Goal: Information Seeking & Learning: Check status

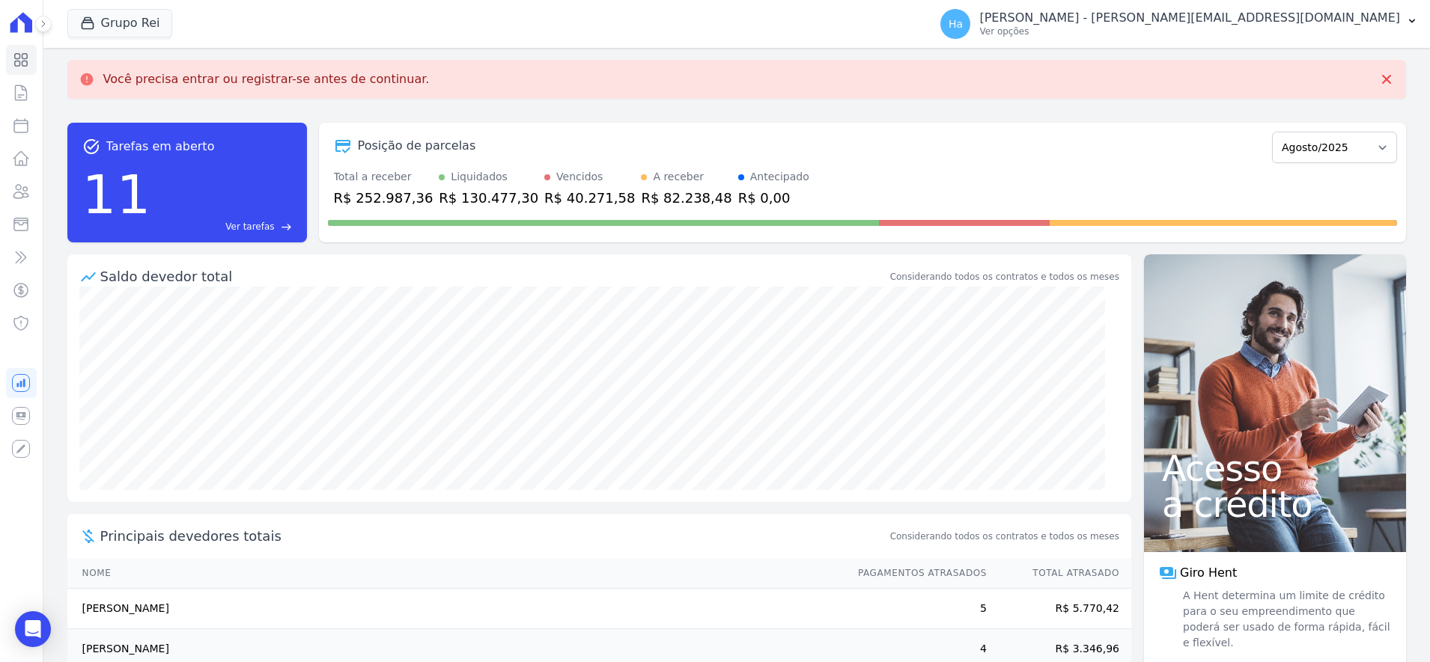
click at [271, 84] on p "Você precisa entrar ou registrar-se antes de continuar." at bounding box center [266, 79] width 326 height 15
click at [1382, 80] on icon at bounding box center [1386, 79] width 9 height 9
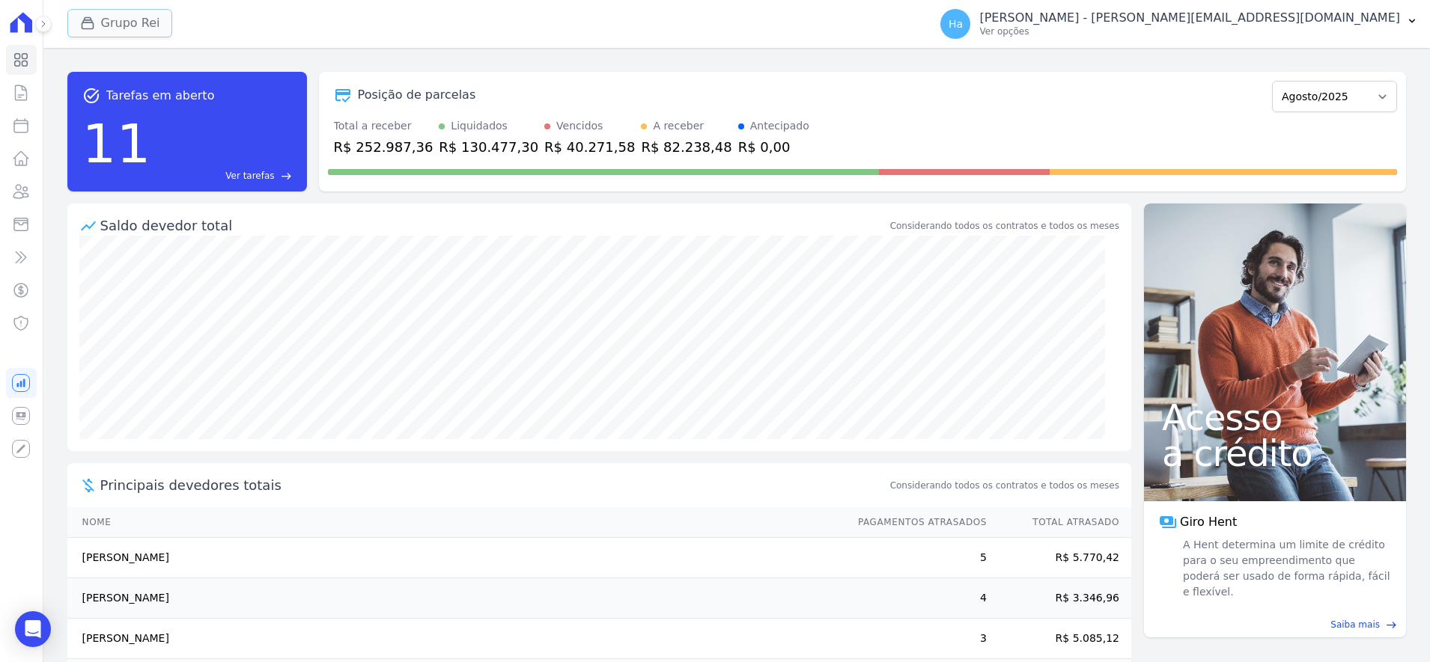
click at [119, 18] on button "Grupo Rei" at bounding box center [120, 23] width 106 height 28
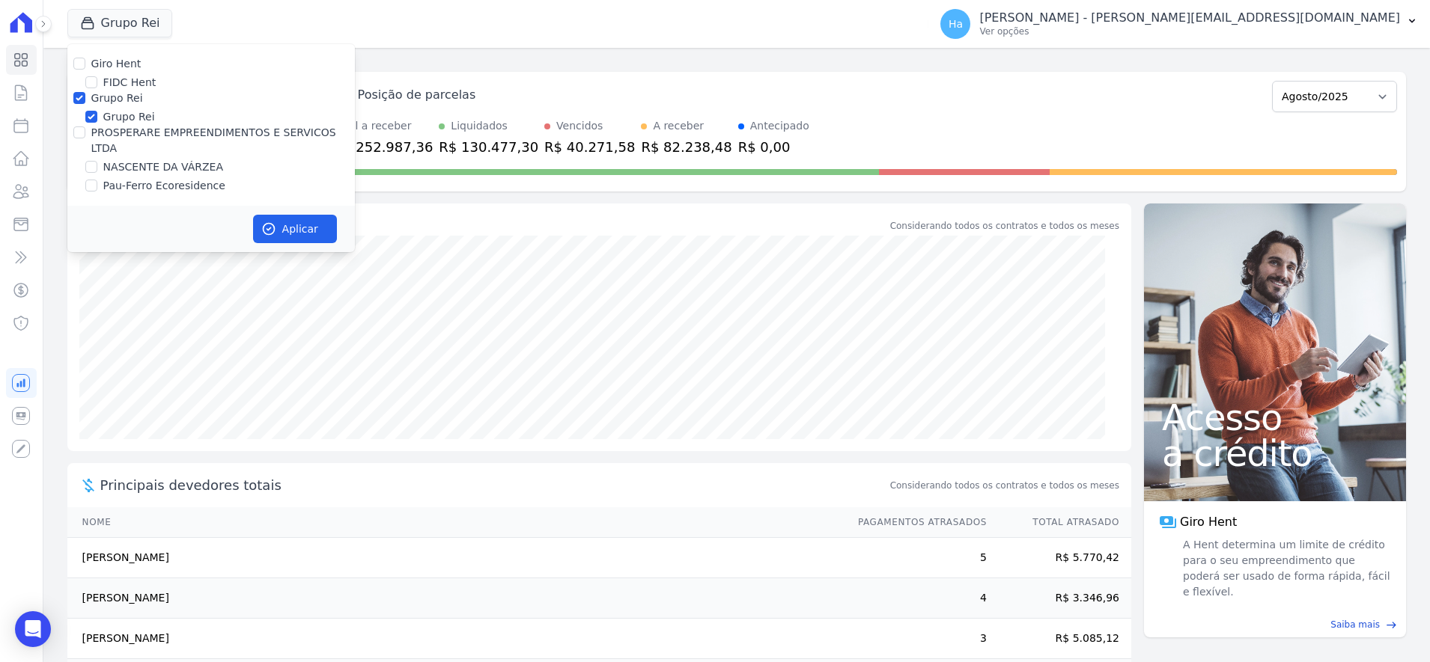
click at [119, 115] on label "Grupo Rei" at bounding box center [129, 117] width 52 height 16
click at [97, 115] on input "Grupo Rei" at bounding box center [91, 117] width 12 height 12
checkbox input "false"
click at [122, 85] on label "FIDC Hent" at bounding box center [129, 83] width 53 height 16
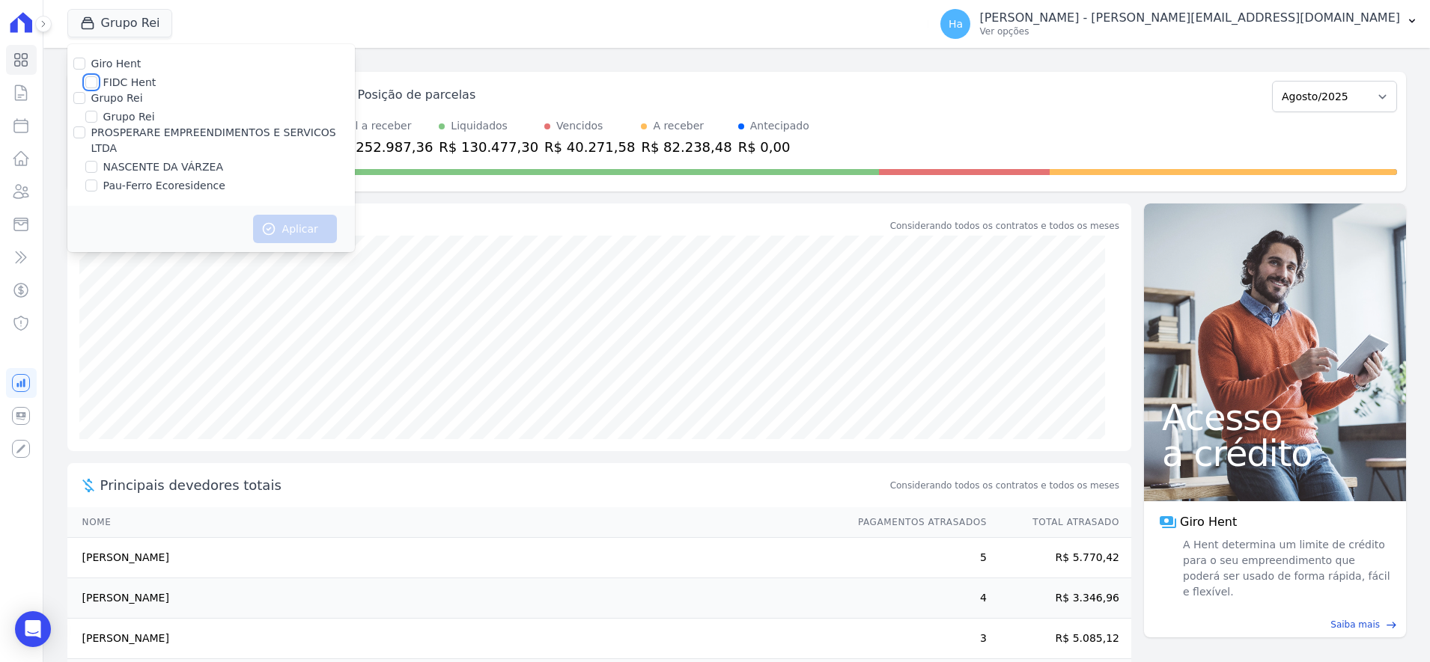
click at [97, 85] on input "FIDC Hent" at bounding box center [91, 82] width 12 height 12
checkbox input "true"
click at [281, 215] on button "Aplicar" at bounding box center [295, 229] width 84 height 28
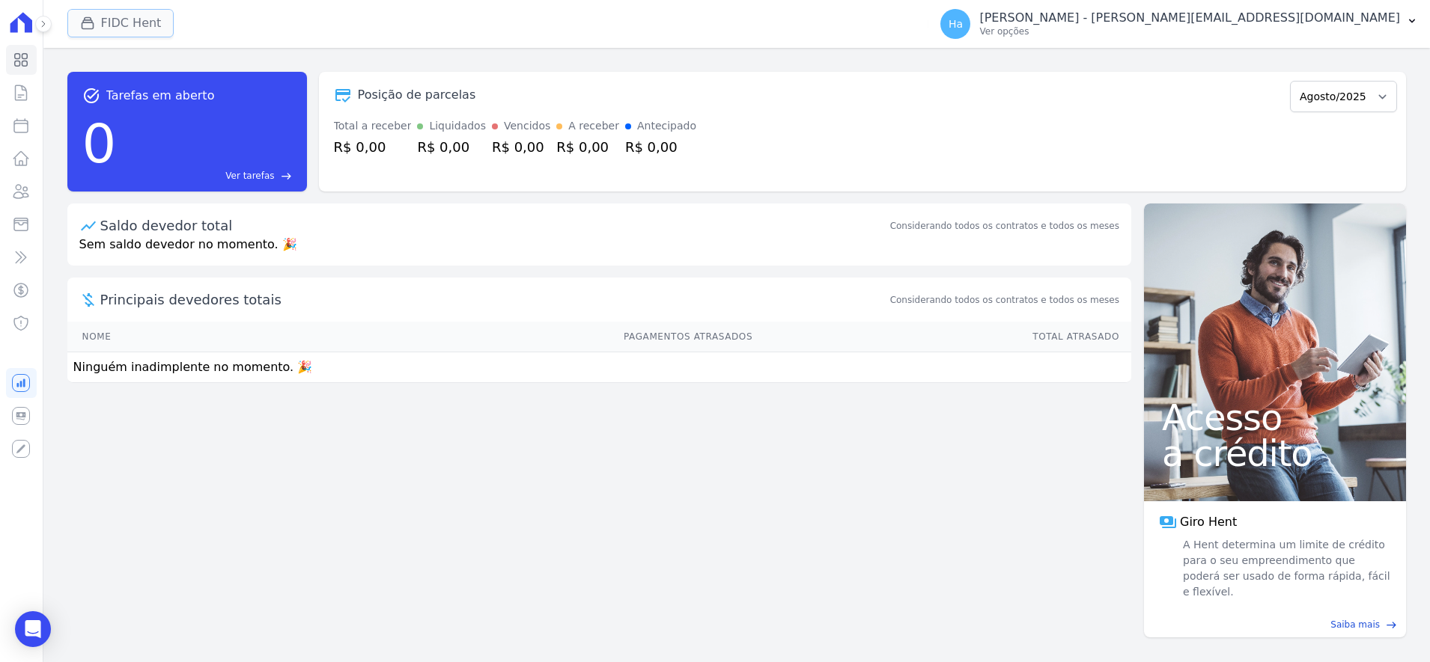
click at [145, 28] on button "FIDC Hent" at bounding box center [120, 23] width 107 height 28
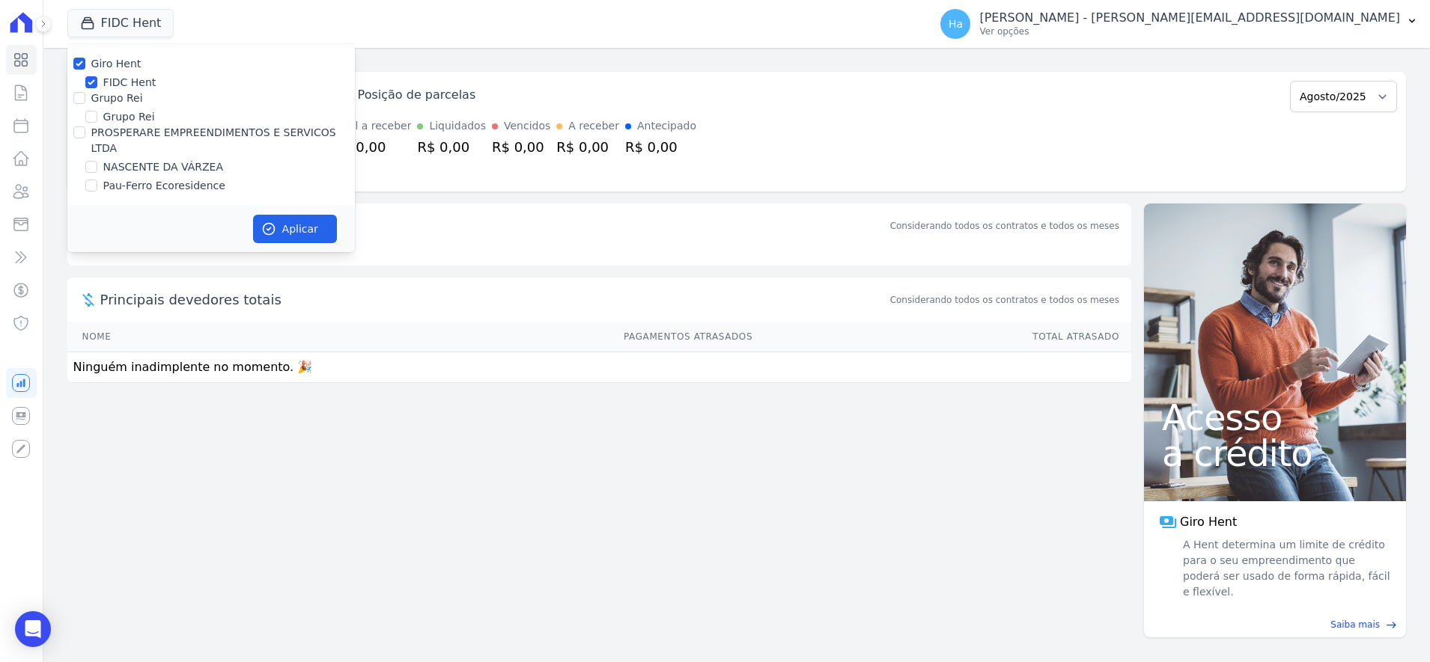
click at [167, 178] on label "Pau-Ferro Ecoresidence" at bounding box center [164, 186] width 122 height 16
click at [97, 180] on input "Pau-Ferro Ecoresidence" at bounding box center [91, 186] width 12 height 12
checkbox input "true"
drag, startPoint x: 299, startPoint y: 234, endPoint x: 292, endPoint y: 226, distance: 10.6
click at [299, 232] on div "Aplicar" at bounding box center [210, 229] width 287 height 46
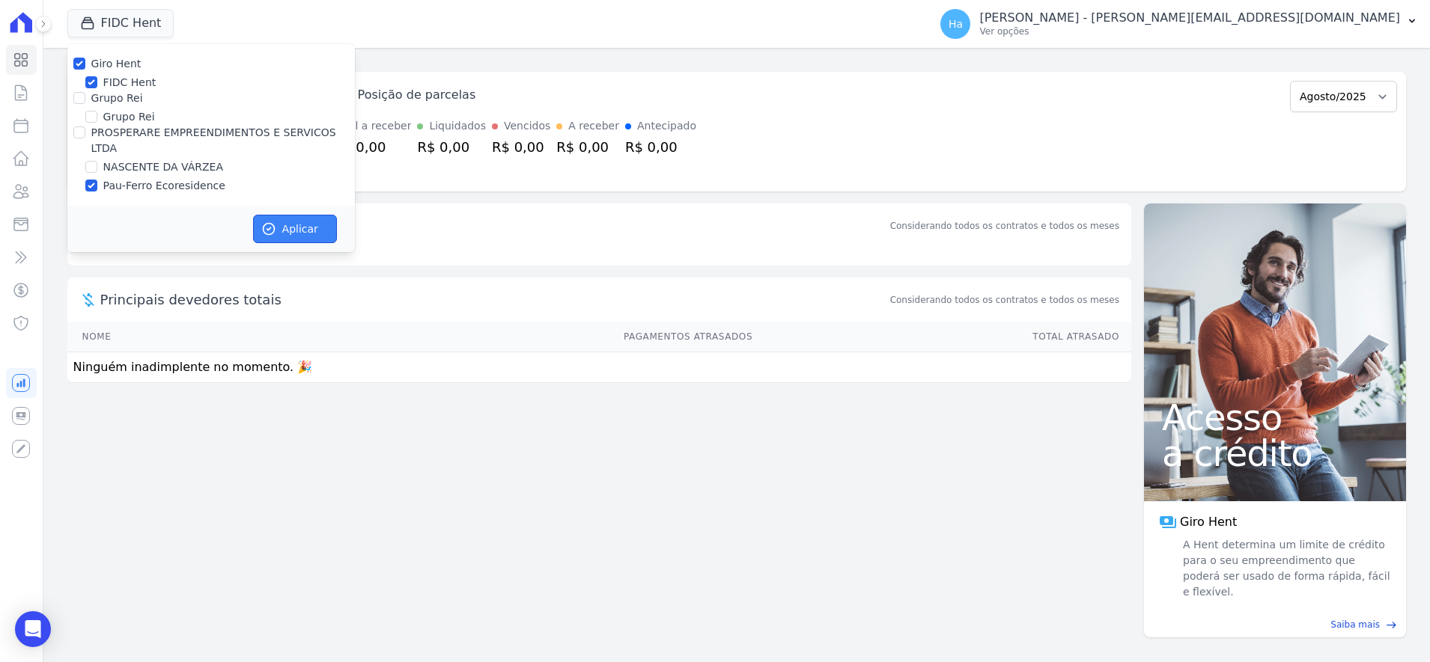
click at [287, 216] on button "Aplicar" at bounding box center [295, 229] width 84 height 28
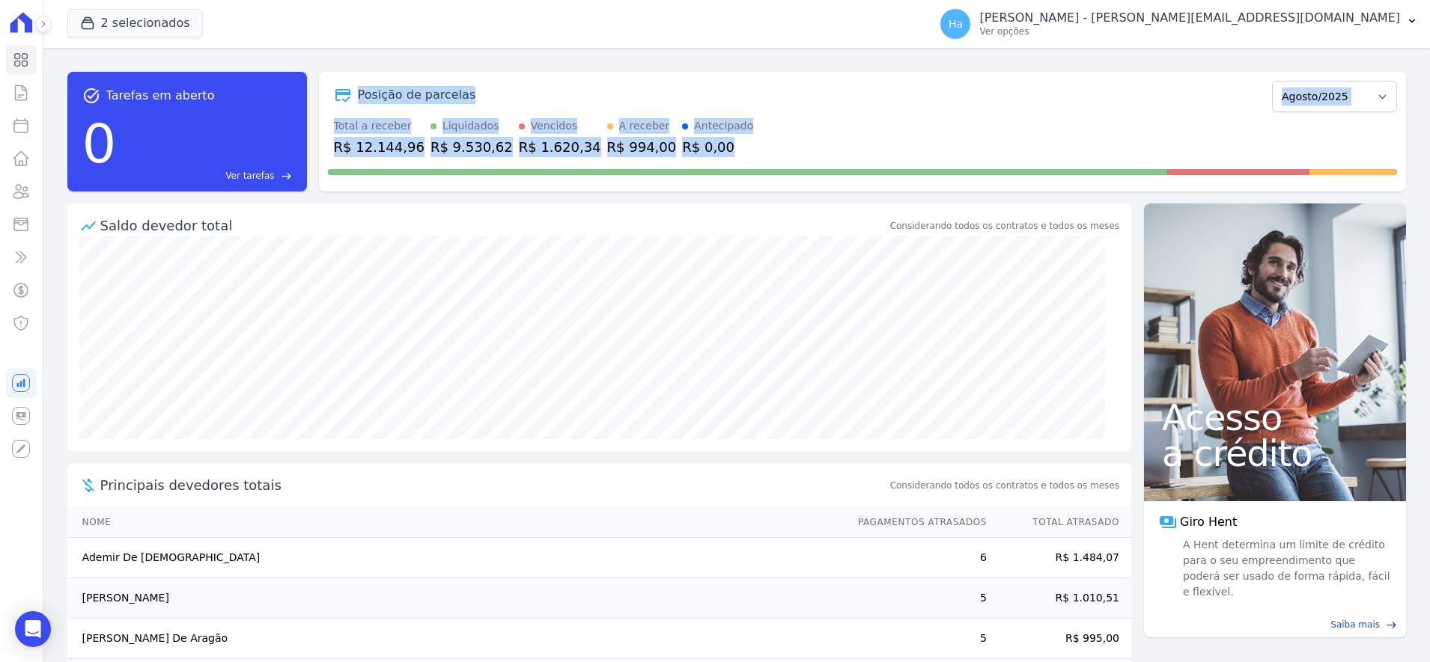
drag, startPoint x: 697, startPoint y: 156, endPoint x: 329, endPoint y: 82, distance: 374.7
click at [329, 82] on div "Posição de parcelas Junho/2024 Julho/2024 Agosto/2024 Setembro/2024 Outubro/202…" at bounding box center [862, 132] width 1087 height 120
click at [22, 59] on icon at bounding box center [21, 60] width 18 height 18
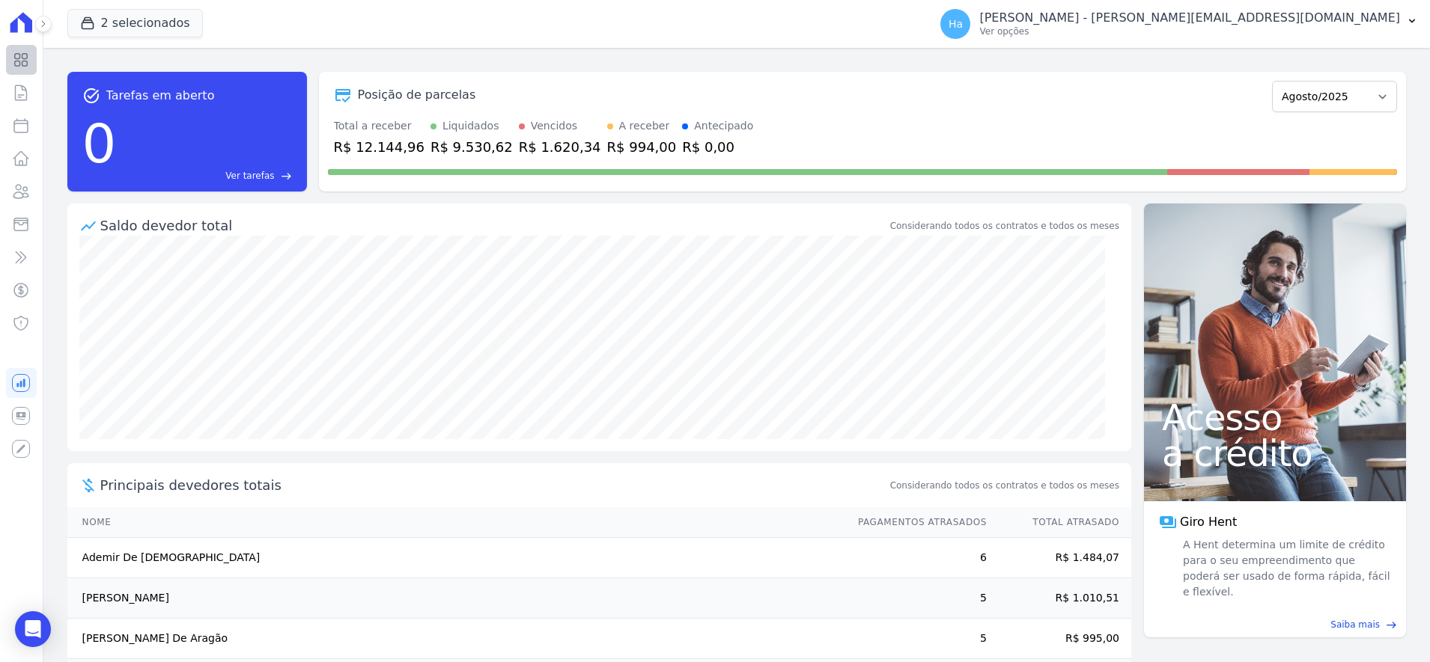
click at [25, 54] on icon at bounding box center [21, 60] width 18 height 18
click at [16, 95] on icon at bounding box center [21, 93] width 18 height 18
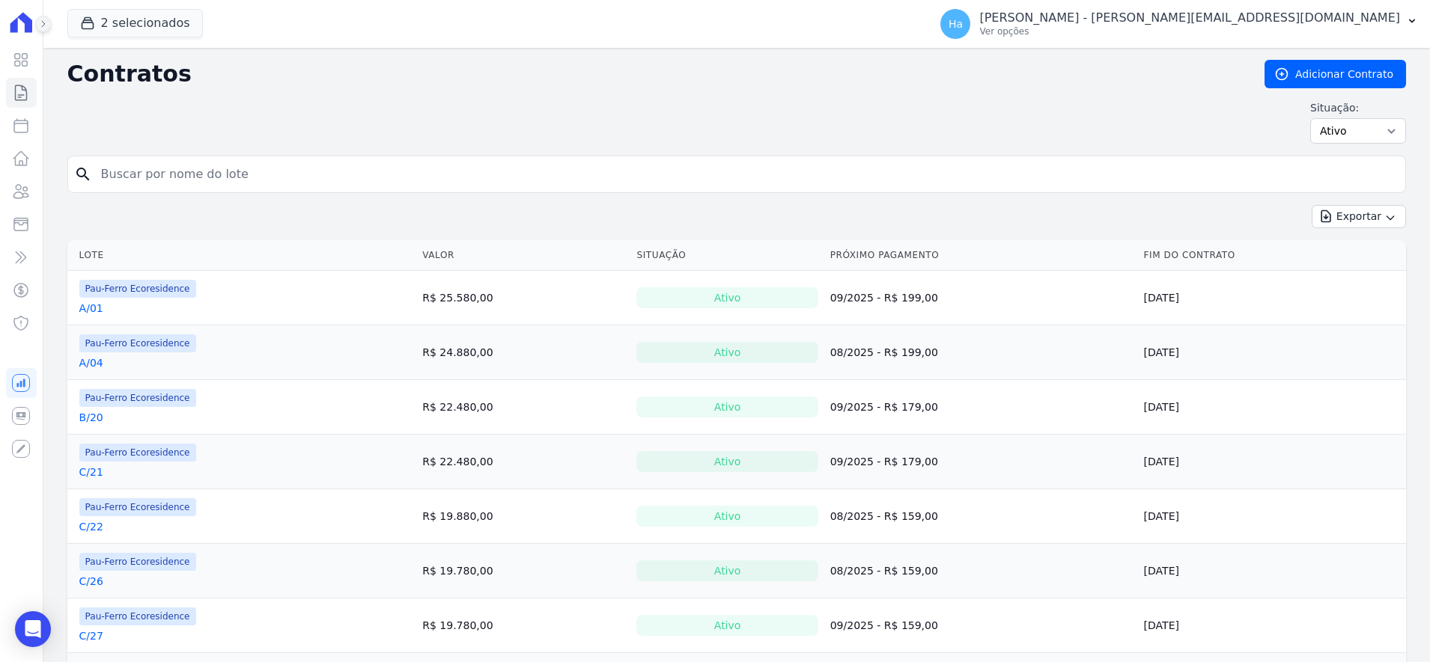
click at [40, 27] on icon at bounding box center [43, 23] width 9 height 9
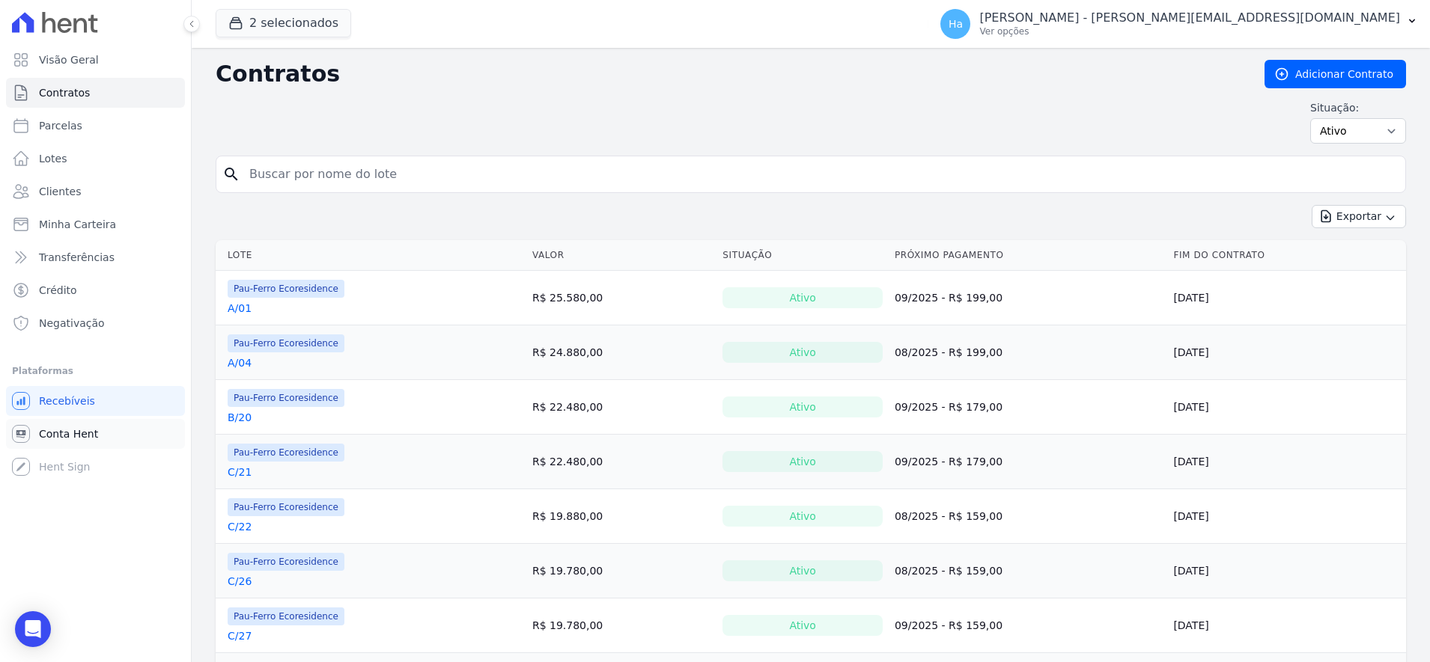
click at [31, 433] on link "Conta Hent" at bounding box center [95, 434] width 179 height 30
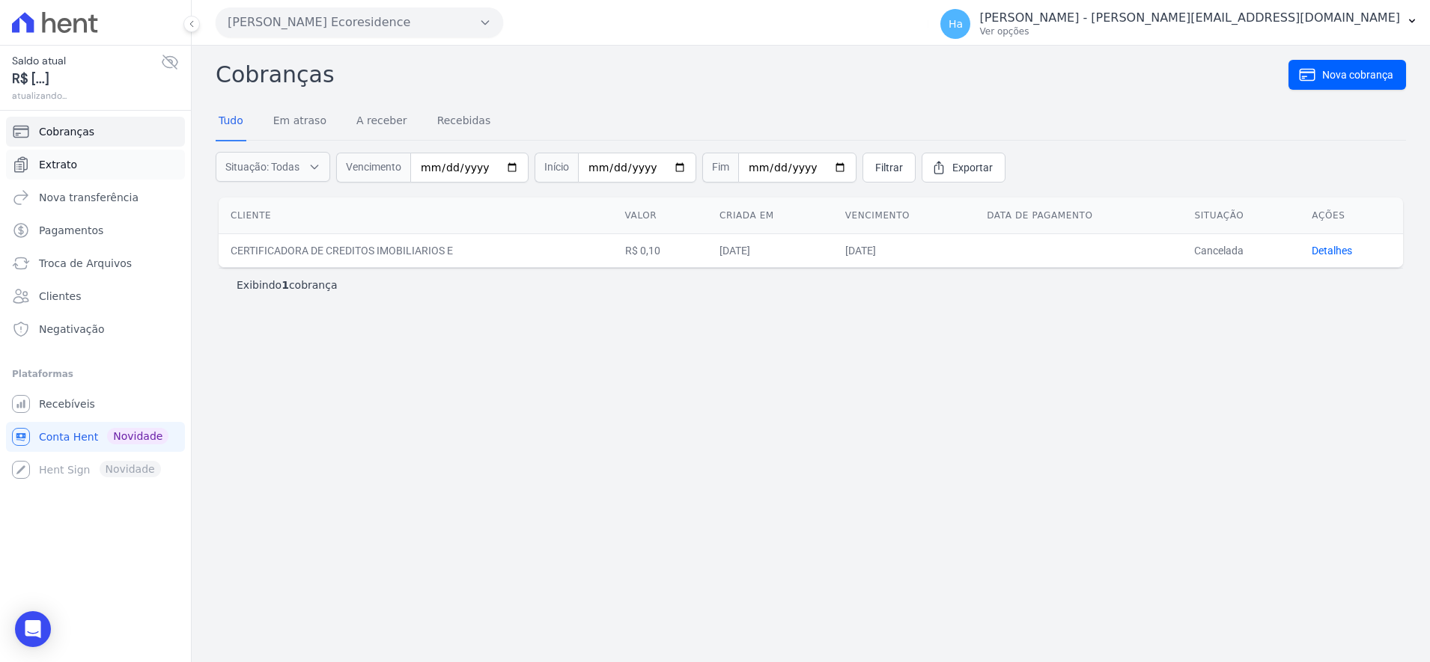
click at [58, 159] on span "Extrato" at bounding box center [58, 164] width 38 height 15
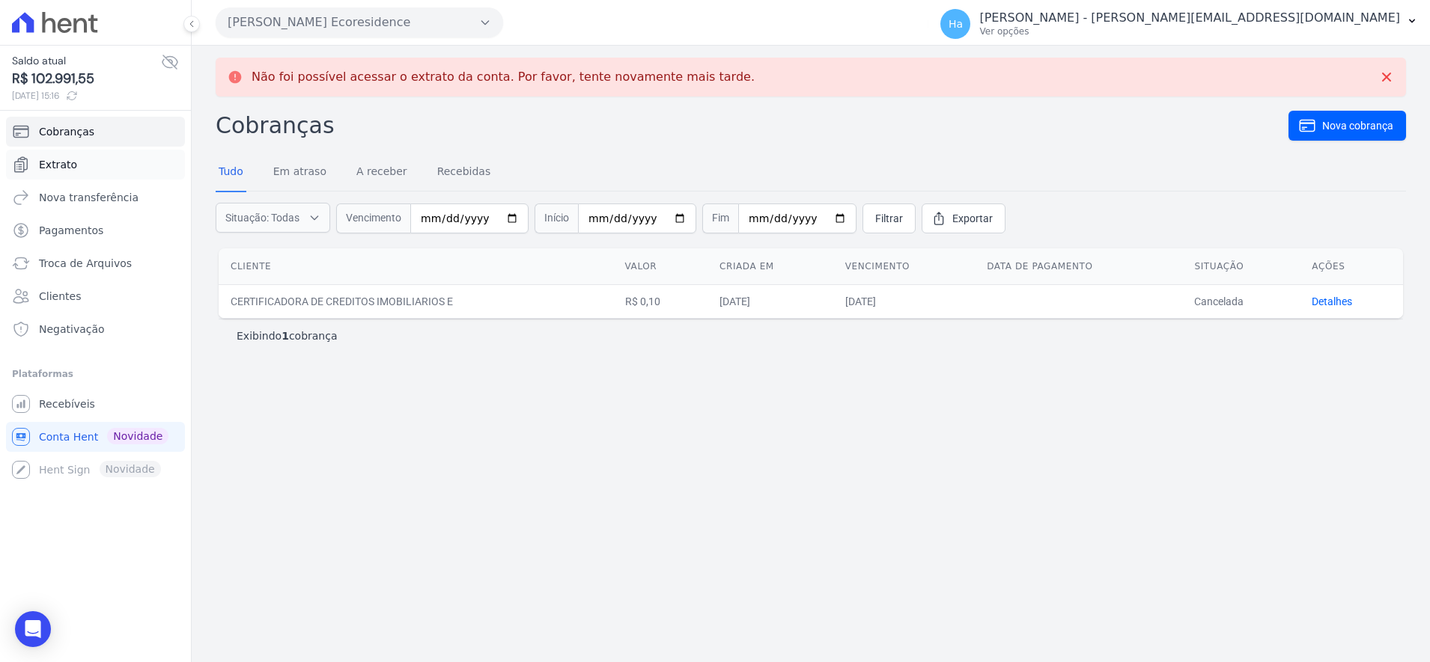
click at [59, 163] on span "Extrato" at bounding box center [58, 164] width 38 height 15
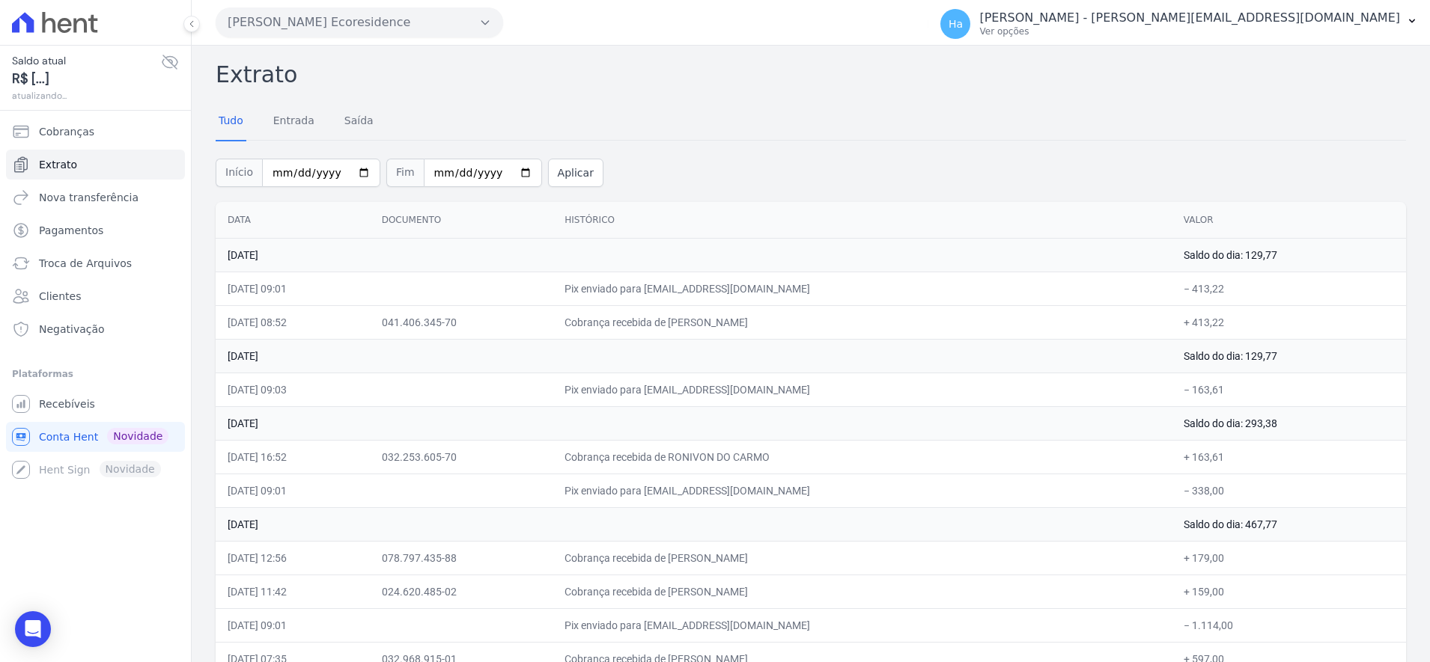
click at [802, 541] on td "Cobrança recebida de [PERSON_NAME]" at bounding box center [861, 558] width 619 height 34
drag, startPoint x: 249, startPoint y: 252, endPoint x: 1066, endPoint y: 399, distance: 829.6
drag, startPoint x: 1131, startPoint y: 492, endPoint x: 1119, endPoint y: 477, distance: 19.8
click at [1125, 492] on td "Pix enviado para [EMAIL_ADDRESS][DOMAIN_NAME]" at bounding box center [861, 491] width 619 height 34
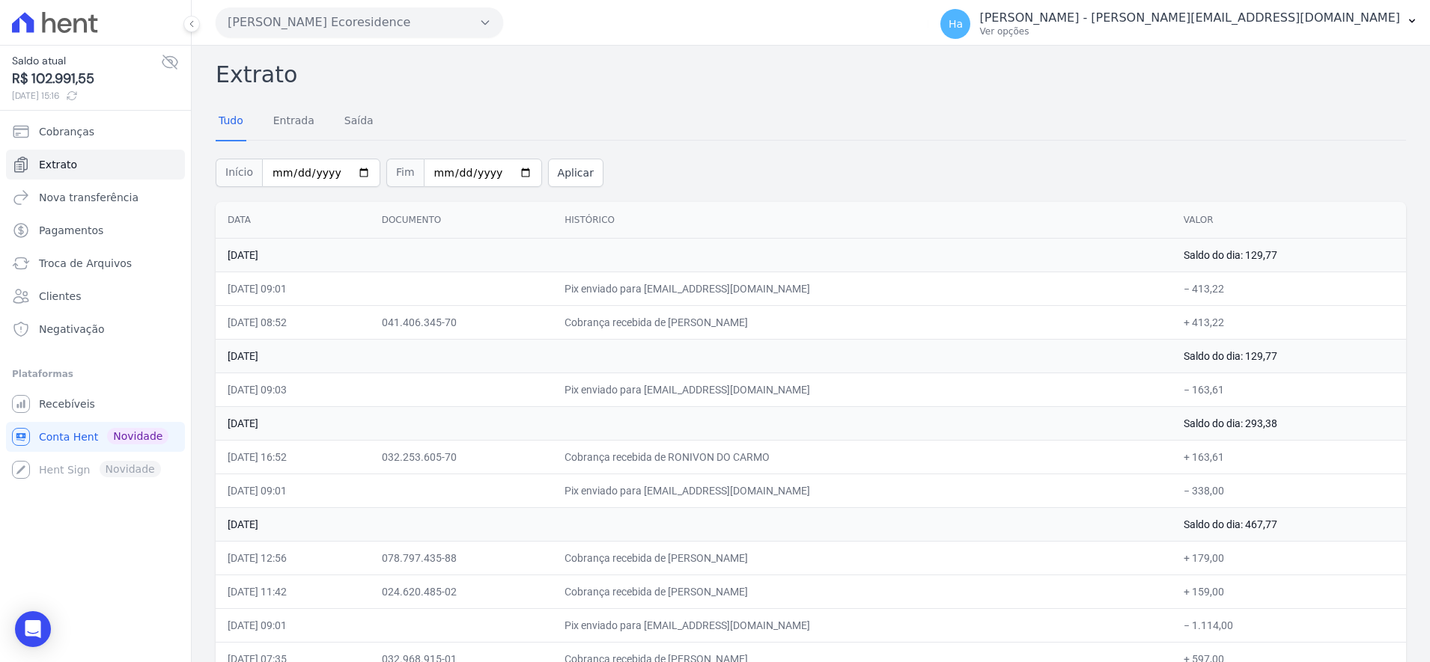
drag, startPoint x: 1153, startPoint y: 357, endPoint x: 1253, endPoint y: 362, distance: 100.4
click at [1256, 362] on tr "[DATE] Saldo do dia: 129,77" at bounding box center [811, 356] width 1190 height 34
drag, startPoint x: 1140, startPoint y: 307, endPoint x: 1177, endPoint y: 311, distance: 37.7
click at [1177, 311] on tr "[DATE] 08:52 041.406.345-70 Cobrança recebida de [PERSON_NAME] + 413,22" at bounding box center [811, 322] width 1190 height 34
drag, startPoint x: 1172, startPoint y: 285, endPoint x: 1196, endPoint y: 289, distance: 24.2
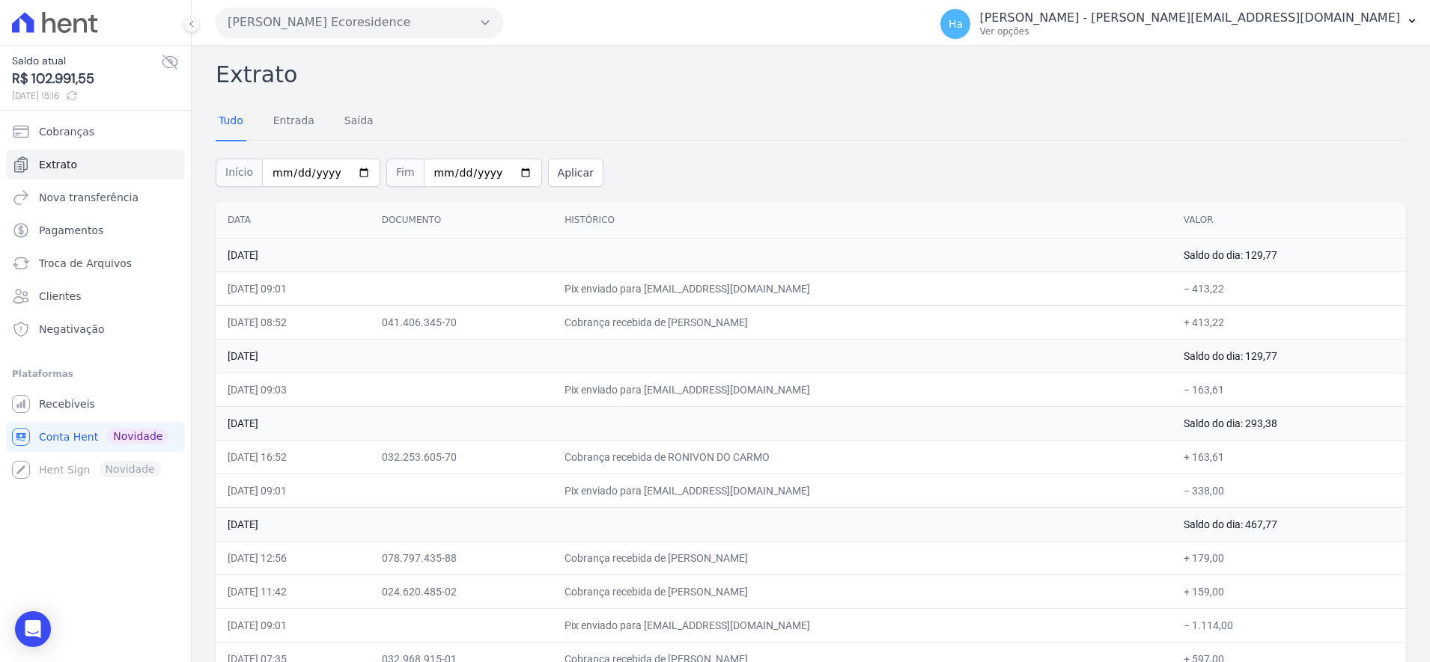
click at [1196, 289] on td "− 413,22" at bounding box center [1288, 289] width 234 height 34
drag, startPoint x: 1164, startPoint y: 321, endPoint x: 1183, endPoint y: 394, distance: 75.7
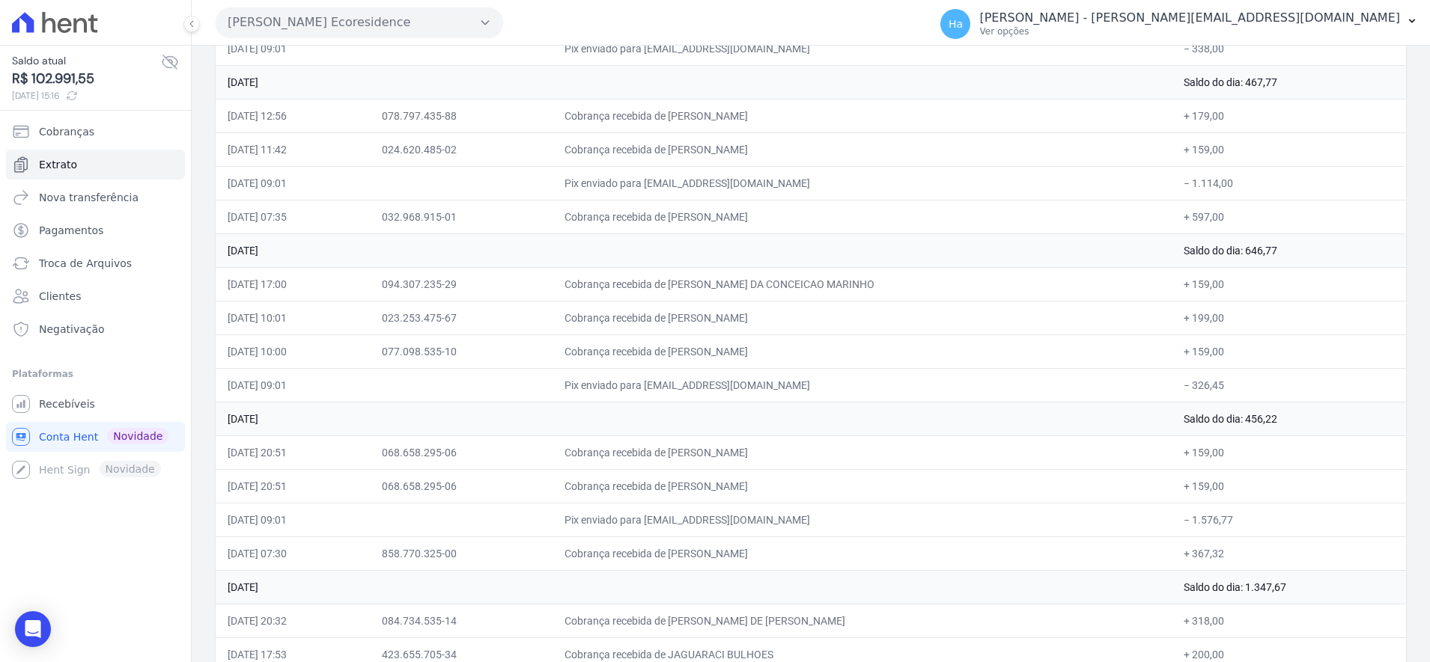
scroll to position [655, 0]
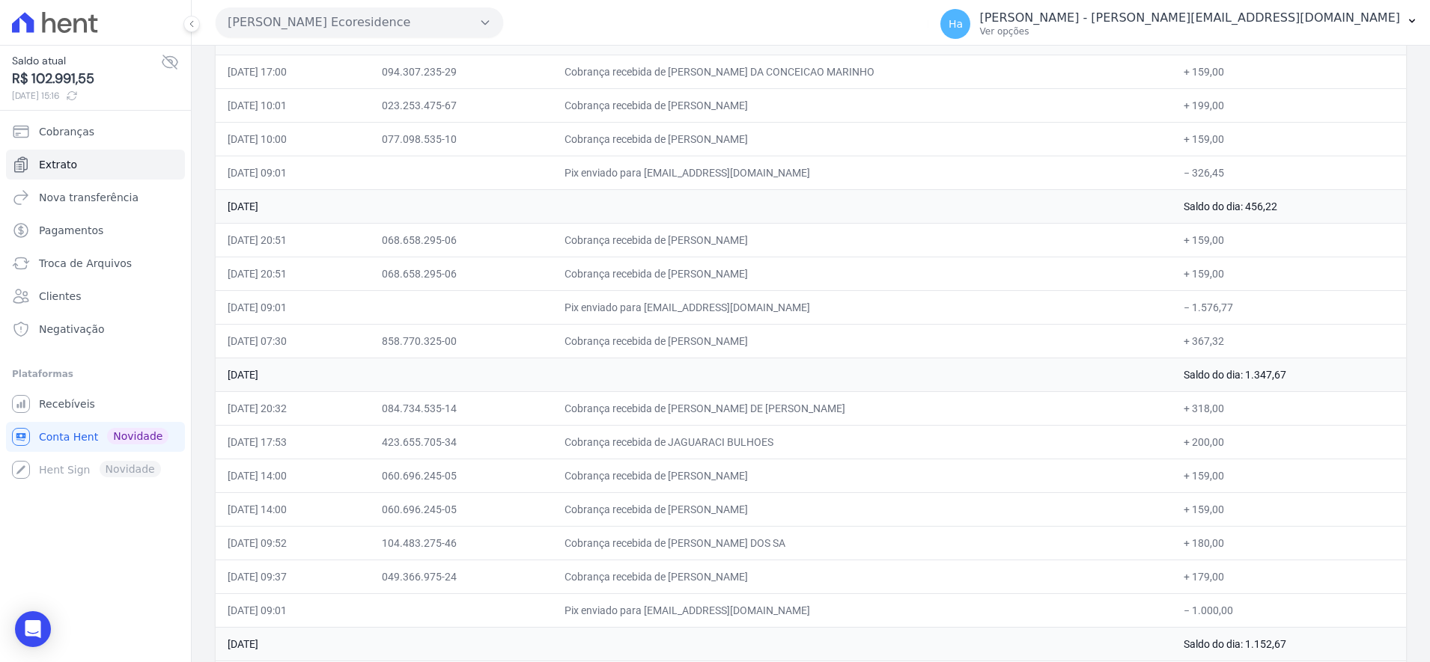
drag, startPoint x: 226, startPoint y: 204, endPoint x: 1265, endPoint y: 467, distance: 1071.7
click at [1045, 528] on td "Cobrança recebida de [PERSON_NAME] DOS SA" at bounding box center [861, 543] width 619 height 34
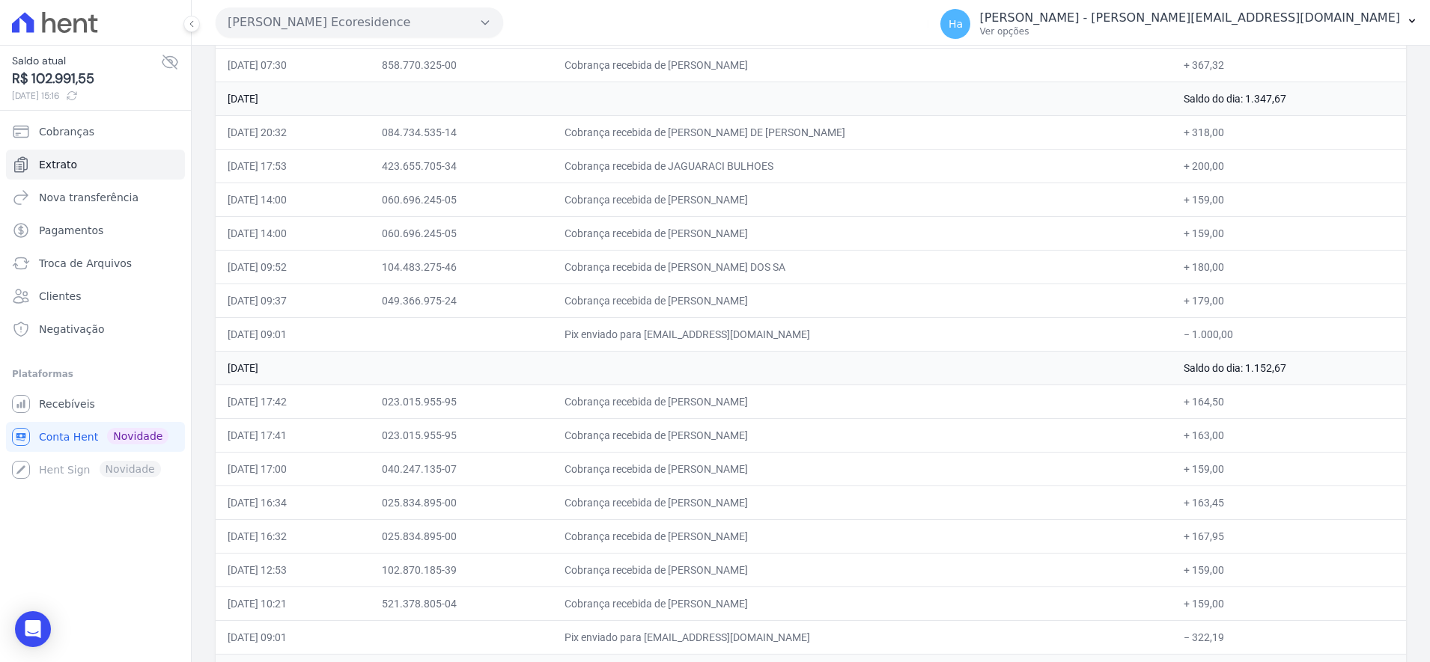
scroll to position [936, 0]
drag, startPoint x: 231, startPoint y: 356, endPoint x: 1113, endPoint y: 517, distance: 897.1
click at [1261, 492] on tbody "[DATE] Saldo do dia: 129,77 [DATE] 09:01 Pix enviado para [EMAIL_ADDRESS][DOMAI…" at bounding box center [811, 615] width 1190 height 2627
drag, startPoint x: 1018, startPoint y: 534, endPoint x: 883, endPoint y: 502, distance: 138.3
click at [991, 523] on td "Cobrança recebida de [PERSON_NAME]" at bounding box center [861, 532] width 619 height 34
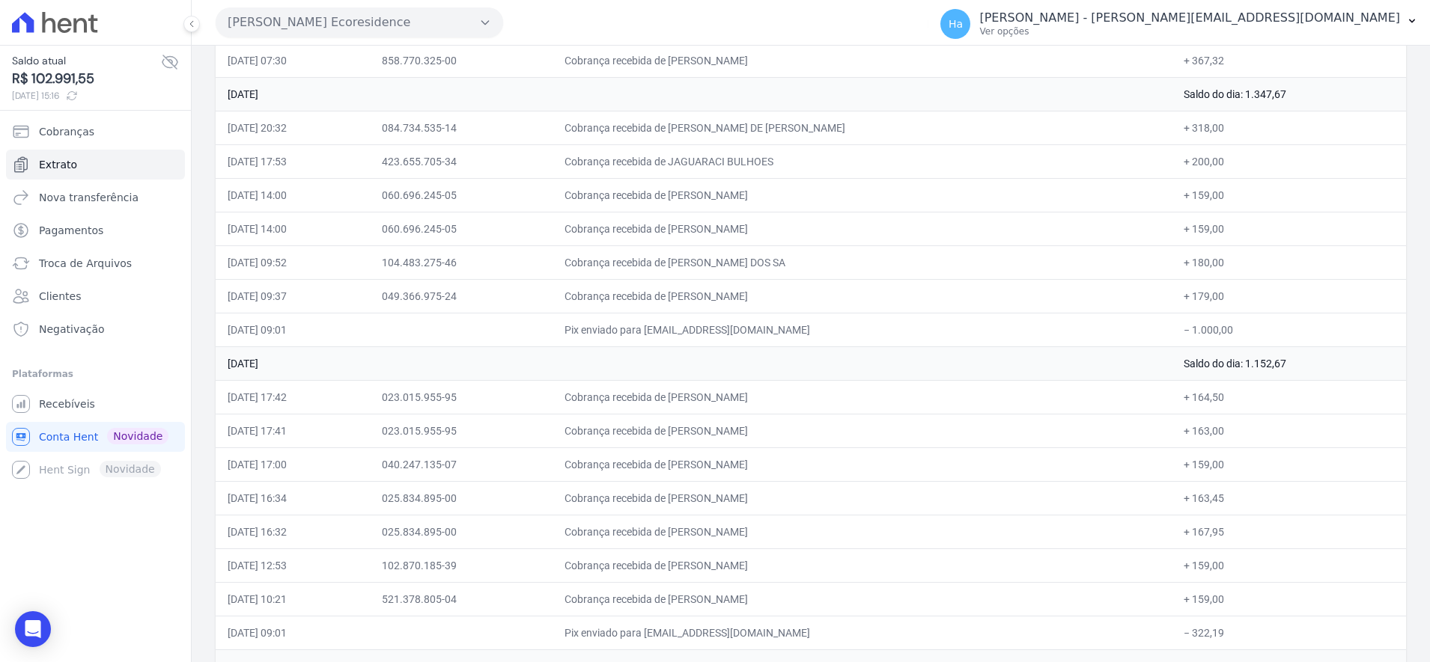
drag, startPoint x: 248, startPoint y: 364, endPoint x: 1235, endPoint y: 512, distance: 998.1
click at [1235, 512] on tbody "[DATE] Saldo do dia: 129,77 [DATE] 09:01 Pix enviado para [EMAIL_ADDRESS][DOMAI…" at bounding box center [811, 615] width 1190 height 2627
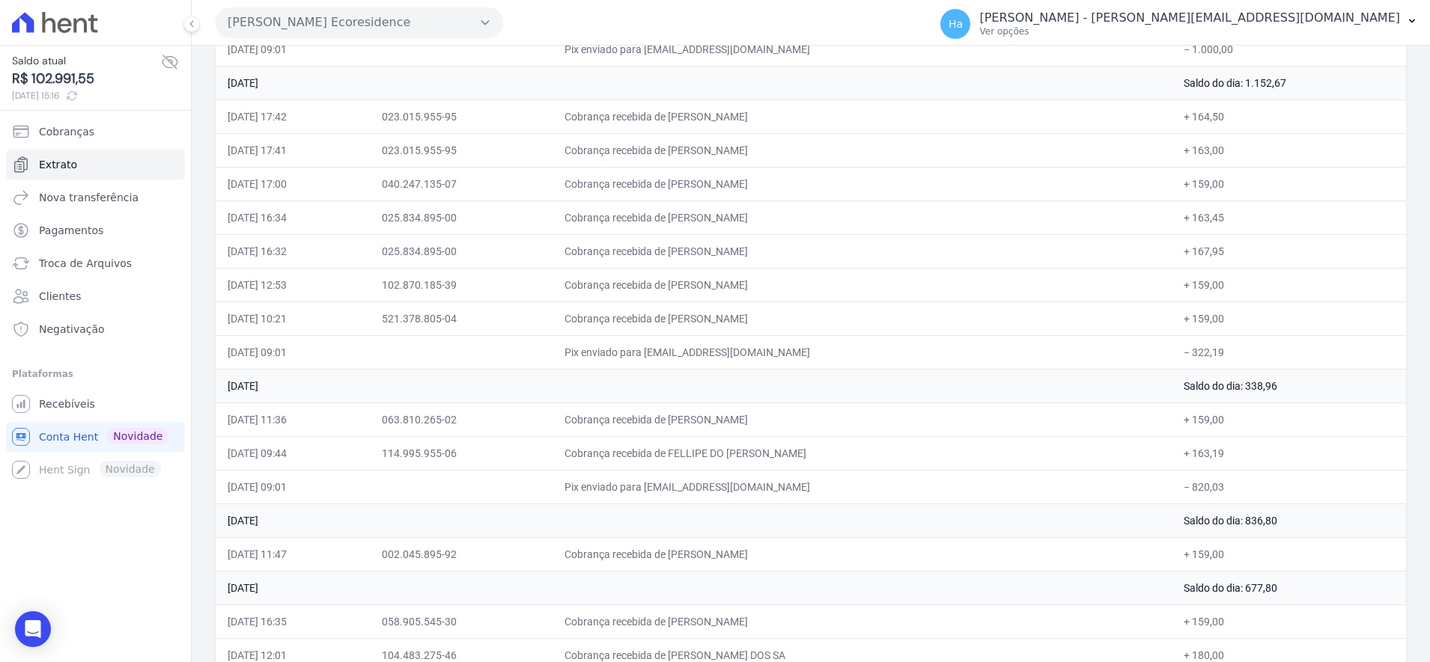
scroll to position [1310, 0]
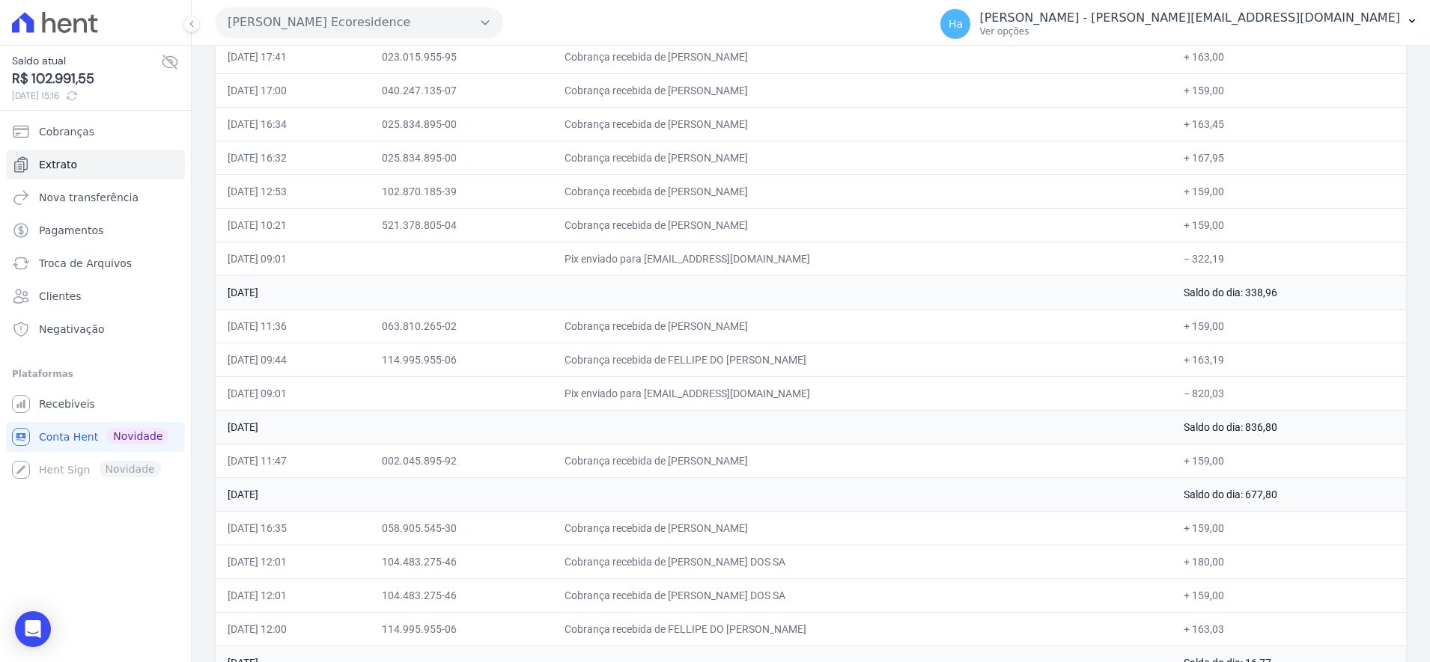
drag, startPoint x: 1168, startPoint y: 428, endPoint x: 1273, endPoint y: 475, distance: 115.3
click at [1325, 454] on tbody "[DATE] Saldo do dia: 129,77 [DATE] 09:01 Pix enviado para [EMAIL_ADDRESS][DOMAI…" at bounding box center [811, 241] width 1190 height 2627
drag, startPoint x: 1233, startPoint y: 488, endPoint x: 1317, endPoint y: 507, distance: 85.2
click at [1317, 507] on td "Saldo do dia: 677,80" at bounding box center [1288, 495] width 234 height 34
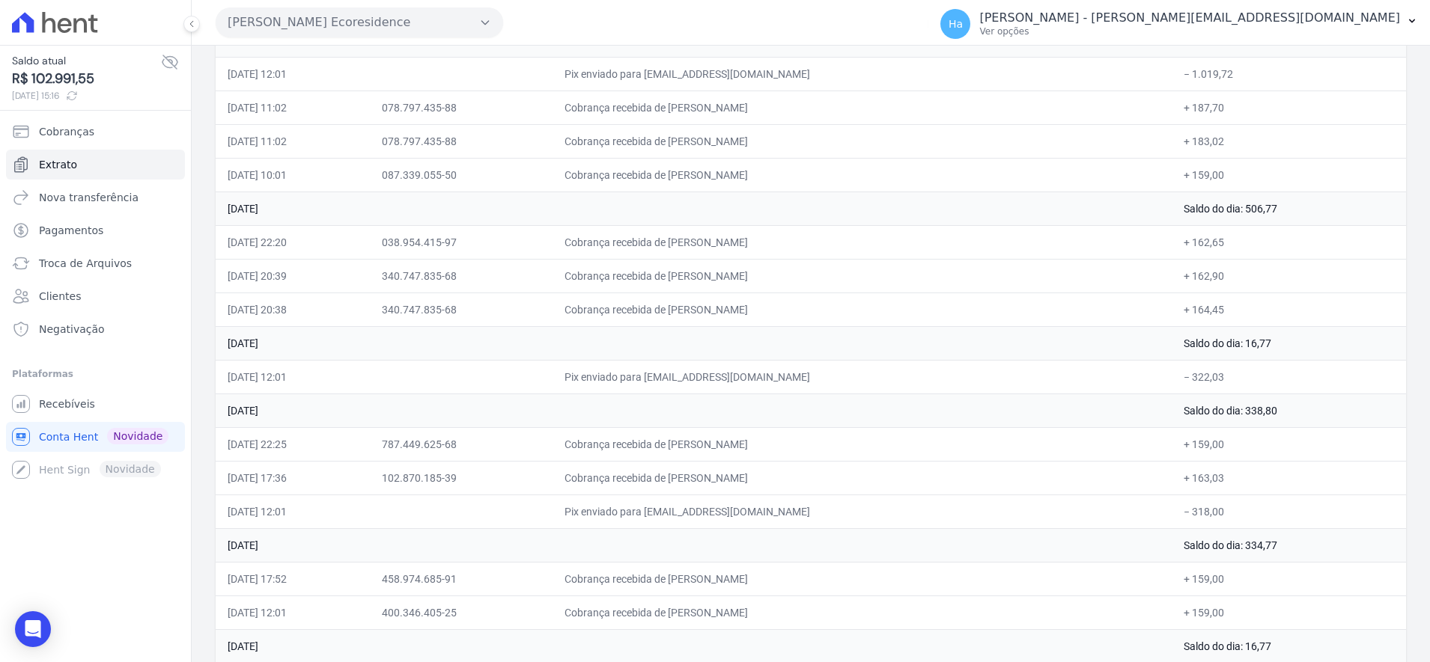
scroll to position [1778, 0]
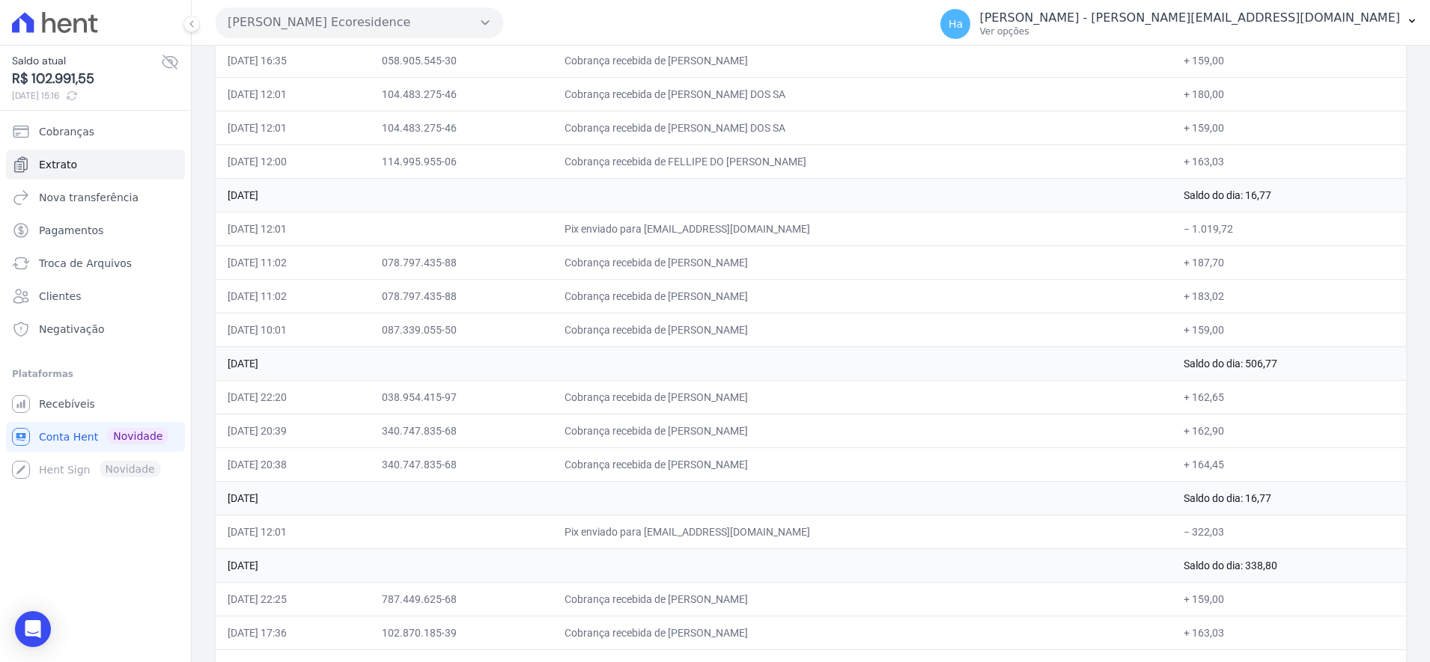
drag, startPoint x: 1275, startPoint y: 198, endPoint x: 1164, endPoint y: 193, distance: 110.9
click at [1171, 193] on td "Saldo do dia: 16,77" at bounding box center [1288, 195] width 234 height 34
click at [1276, 197] on td "Saldo do dia: 16,77" at bounding box center [1288, 195] width 234 height 34
drag, startPoint x: 1275, startPoint y: 196, endPoint x: 1158, endPoint y: 184, distance: 117.4
click at [1158, 184] on tr "[DATE] Saldo do dia: 16,77" at bounding box center [811, 195] width 1190 height 34
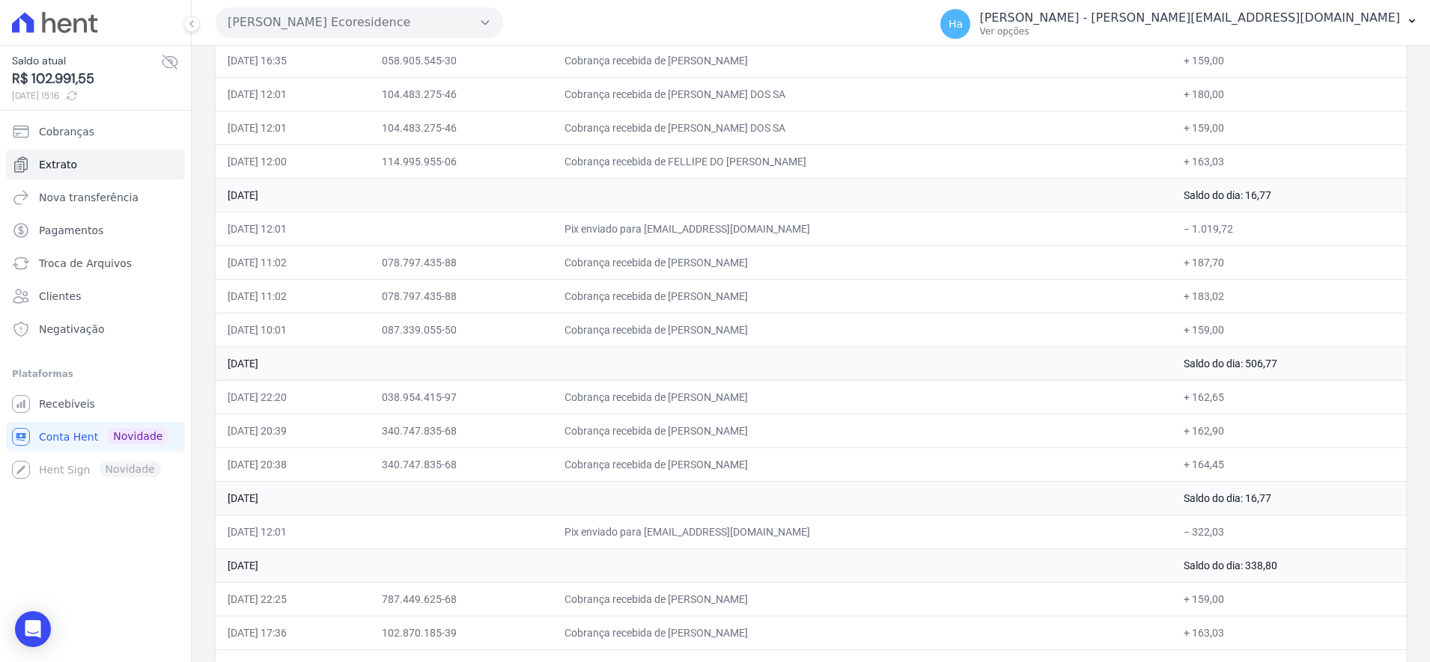
click at [1158, 184] on td "[DATE]" at bounding box center [694, 195] width 956 height 34
click at [1256, 202] on td "Saldo do dia: 16,77" at bounding box center [1288, 195] width 234 height 34
drag, startPoint x: 1260, startPoint y: 193, endPoint x: 1166, endPoint y: 193, distance: 94.3
click at [1171, 193] on td "Saldo do dia: 16,77" at bounding box center [1288, 195] width 234 height 34
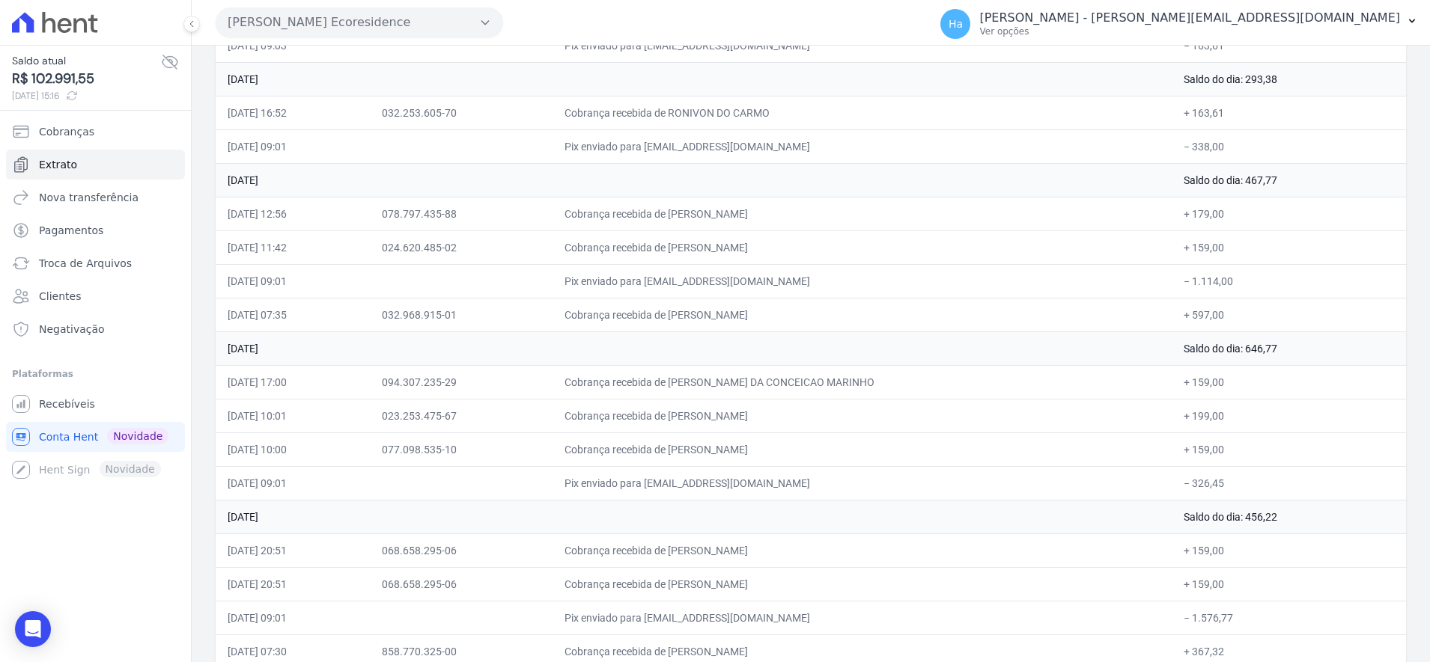
scroll to position [374, 0]
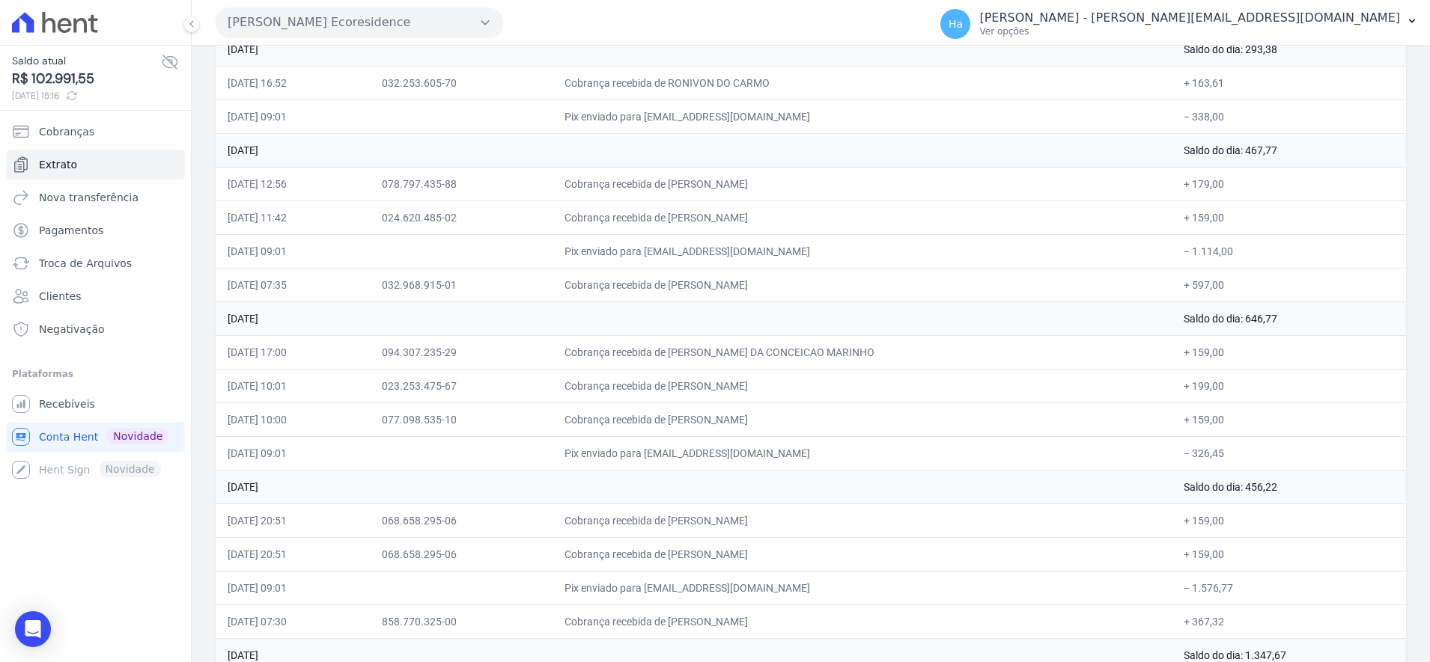
drag, startPoint x: 1277, startPoint y: 326, endPoint x: 1167, endPoint y: 309, distance: 111.4
click at [1171, 309] on td "Saldo do dia: 646,77" at bounding box center [1288, 319] width 234 height 34
drag, startPoint x: 353, startPoint y: 326, endPoint x: 232, endPoint y: 320, distance: 120.7
click at [232, 320] on td "[DATE]" at bounding box center [694, 319] width 956 height 34
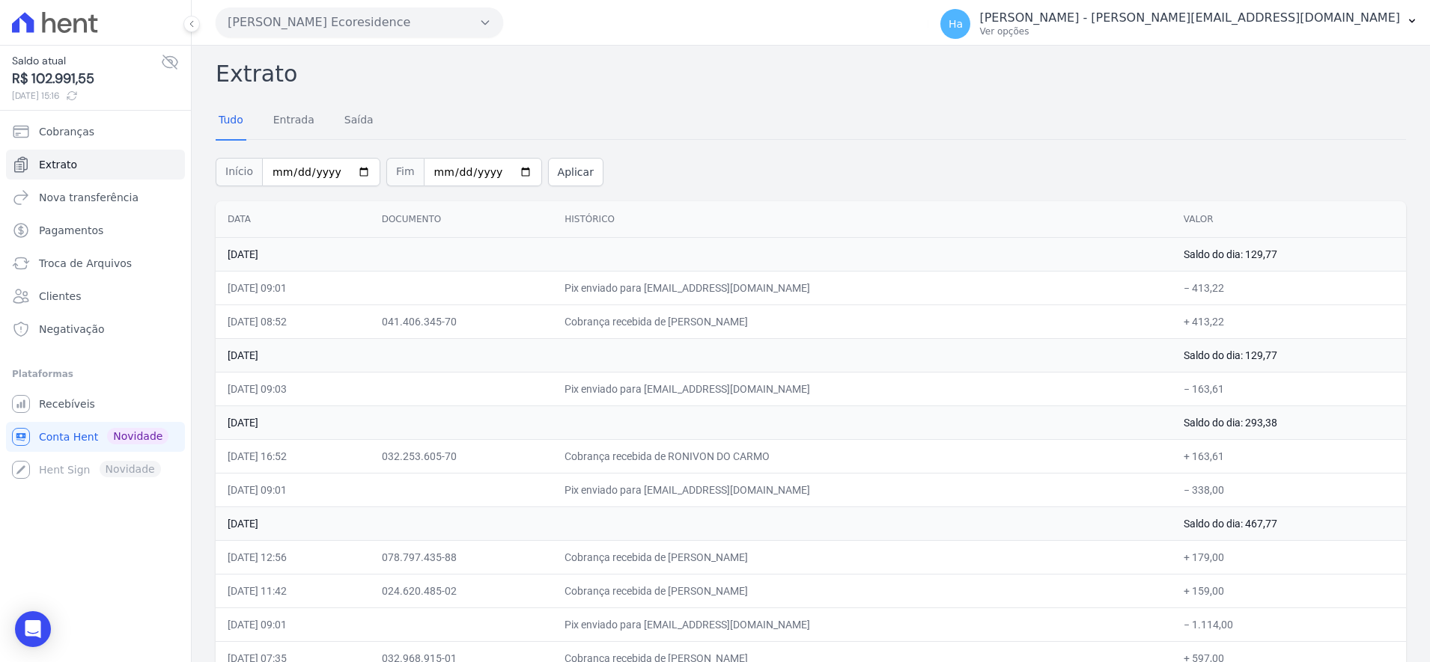
scroll to position [0, 0]
drag, startPoint x: 337, startPoint y: 258, endPoint x: 235, endPoint y: 243, distance: 102.9
click at [235, 243] on td "[DATE]" at bounding box center [694, 255] width 956 height 34
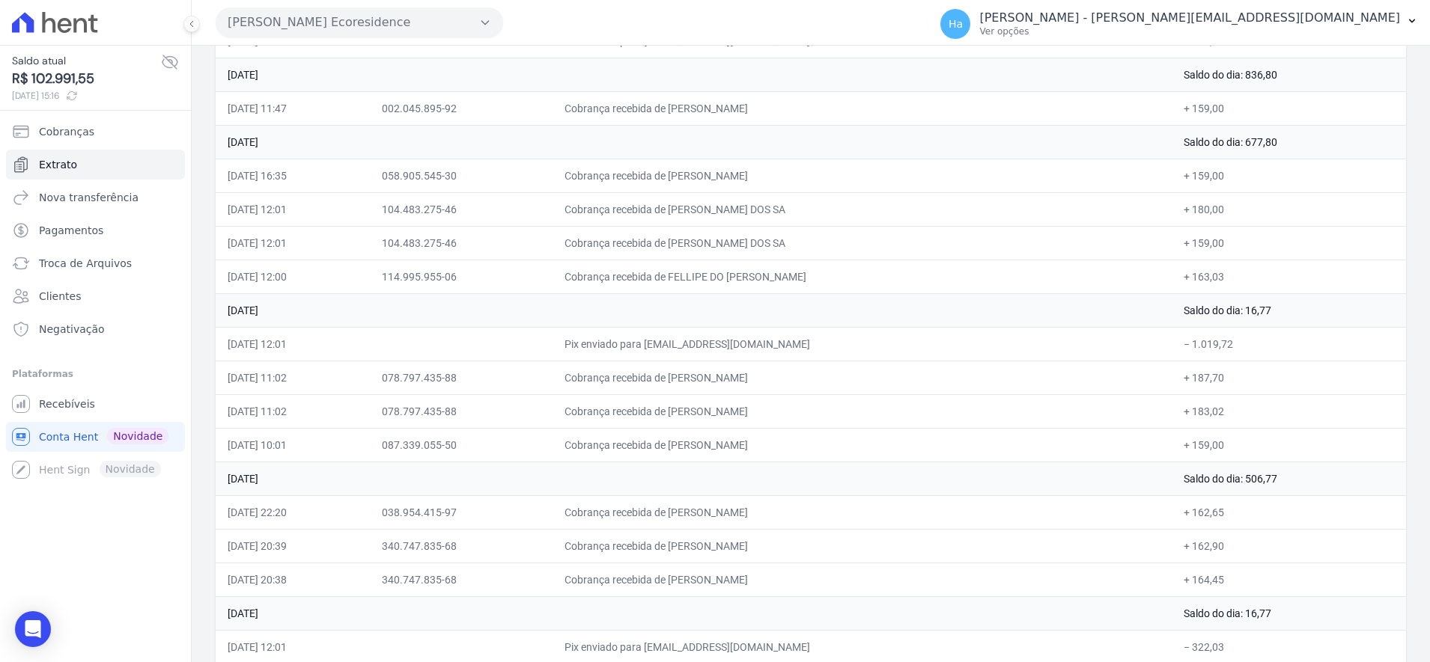
scroll to position [1684, 0]
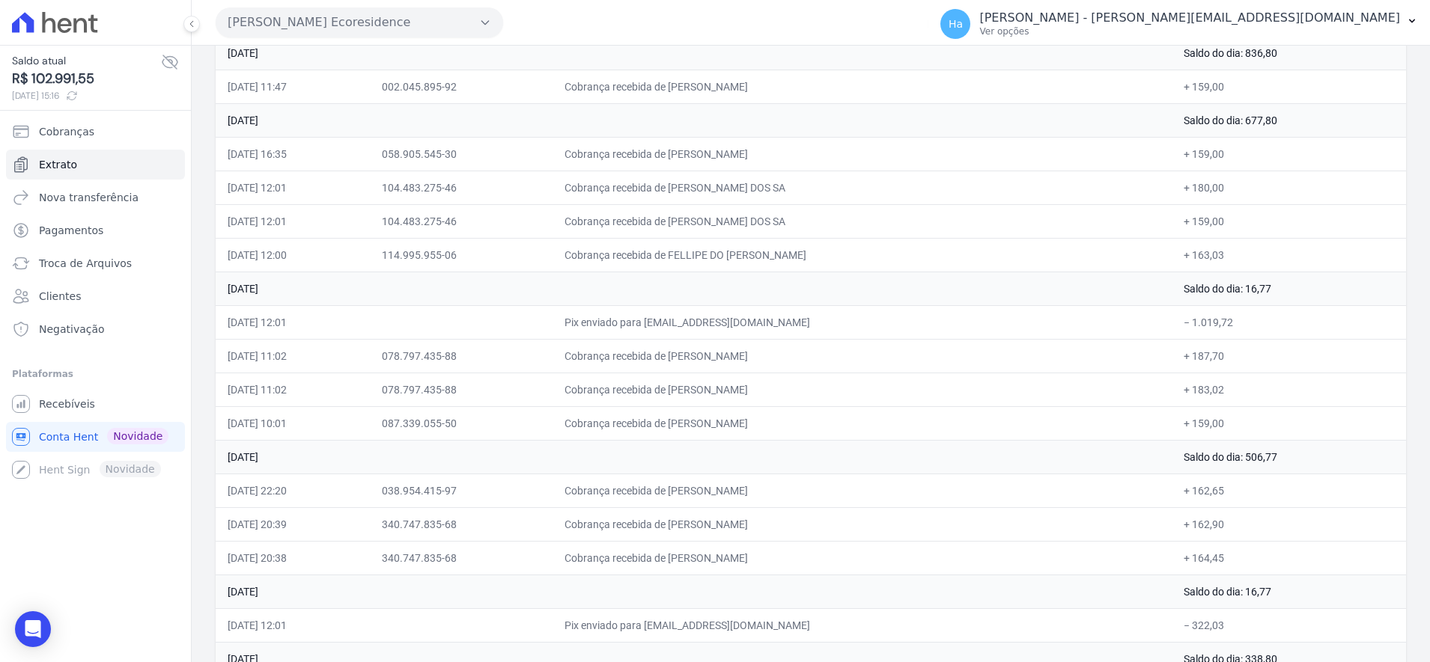
click at [947, 597] on td "[DATE]" at bounding box center [694, 592] width 956 height 34
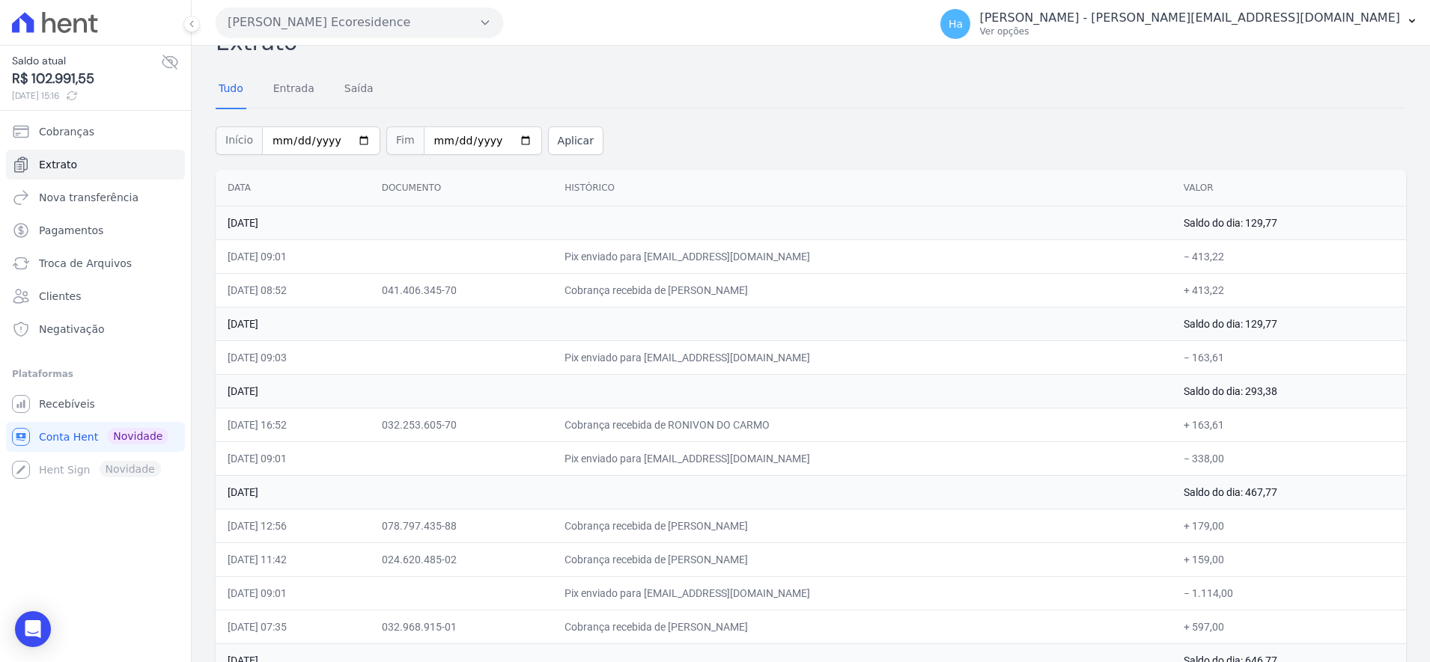
scroll to position [0, 0]
